Goal: Task Accomplishment & Management: Use online tool/utility

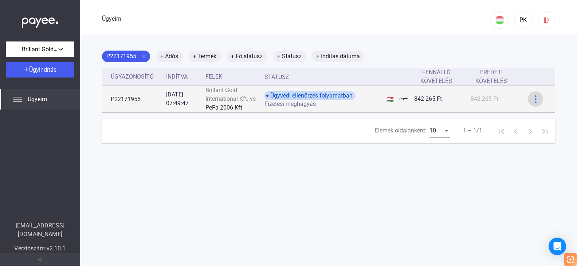
click at [533, 103] on img at bounding box center [536, 99] width 8 height 8
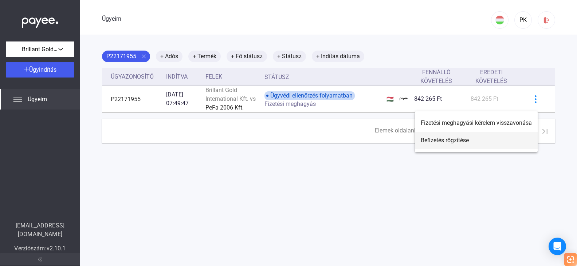
click at [466, 140] on font "Befizetés rögzítése" at bounding box center [445, 140] width 48 height 7
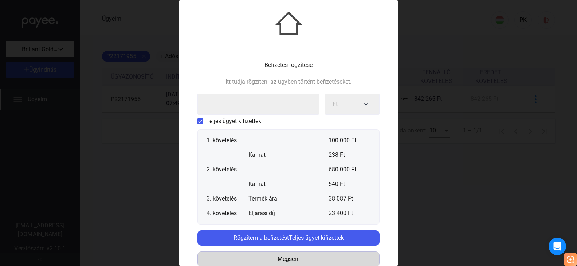
scroll to position [20, 0]
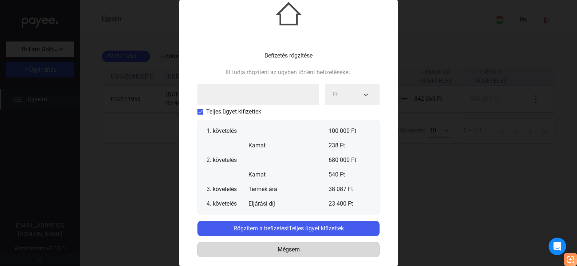
click at [293, 248] on font "Mégsem" at bounding box center [288, 249] width 22 height 7
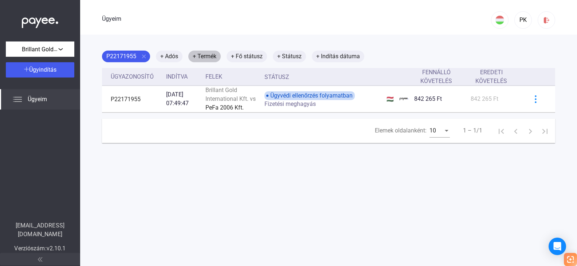
click at [208, 57] on font "+ Termék" at bounding box center [205, 56] width 24 height 7
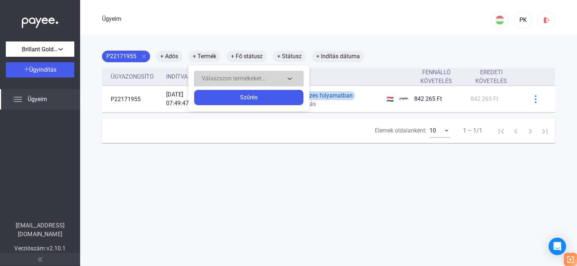
click at [289, 78] on button "Válaszszon termékeket..." at bounding box center [248, 78] width 109 height 15
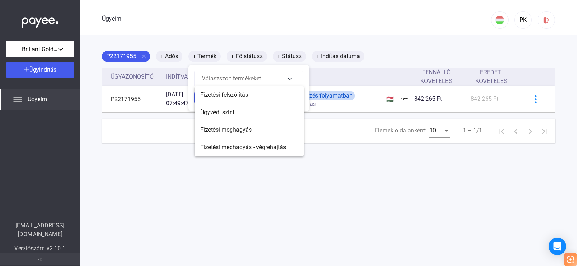
click at [169, 55] on div at bounding box center [288, 133] width 577 height 266
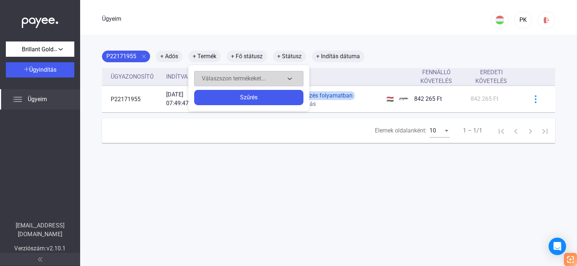
click at [288, 78] on button "Válaszszon termékeket..." at bounding box center [248, 78] width 109 height 15
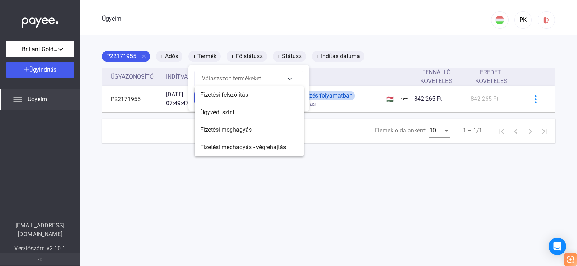
click at [256, 57] on div at bounding box center [288, 133] width 577 height 266
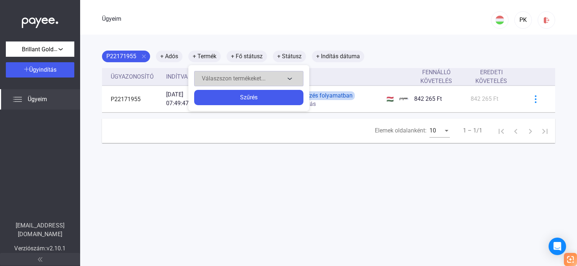
click at [293, 78] on button "Válaszszon termékeket..." at bounding box center [248, 78] width 109 height 15
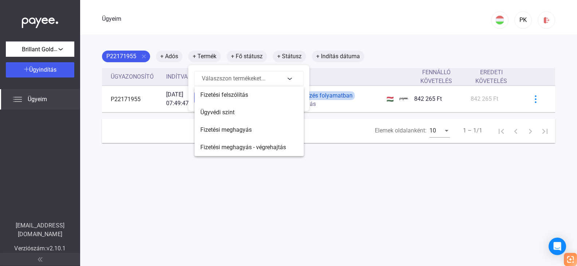
click at [296, 59] on div at bounding box center [288, 133] width 577 height 266
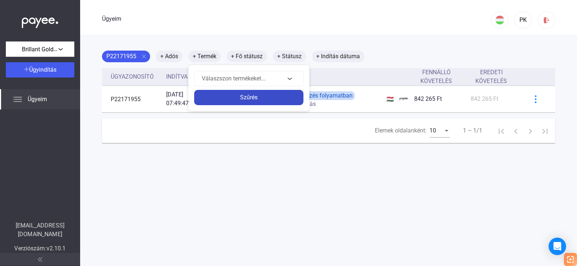
click at [282, 98] on div "Szűrés" at bounding box center [248, 97] width 105 height 9
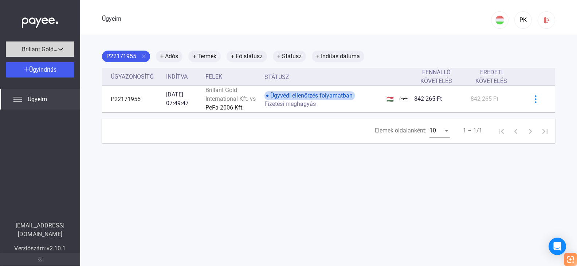
click at [65, 49] on div "Brillant Gold International Kft." at bounding box center [40, 48] width 64 height 9
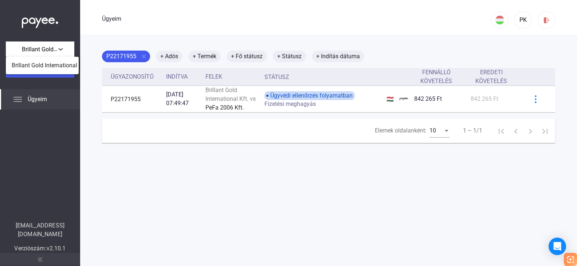
click at [64, 119] on div at bounding box center [288, 133] width 577 height 266
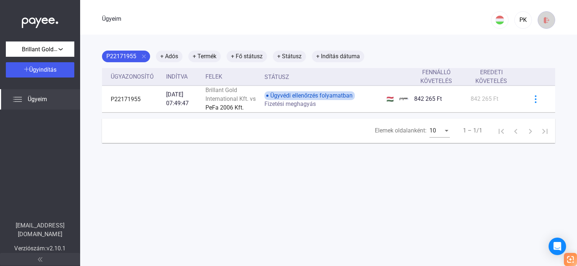
click at [544, 20] on img at bounding box center [546, 20] width 8 height 8
